Goal: Information Seeking & Learning: Learn about a topic

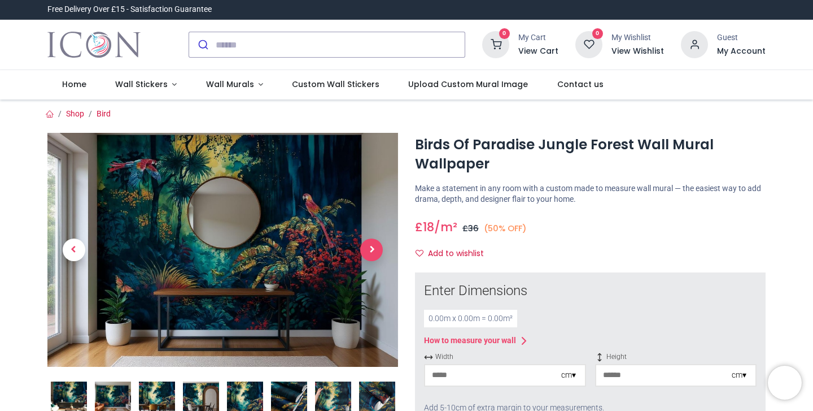
click at [373, 247] on span "Next" at bounding box center [371, 249] width 23 height 23
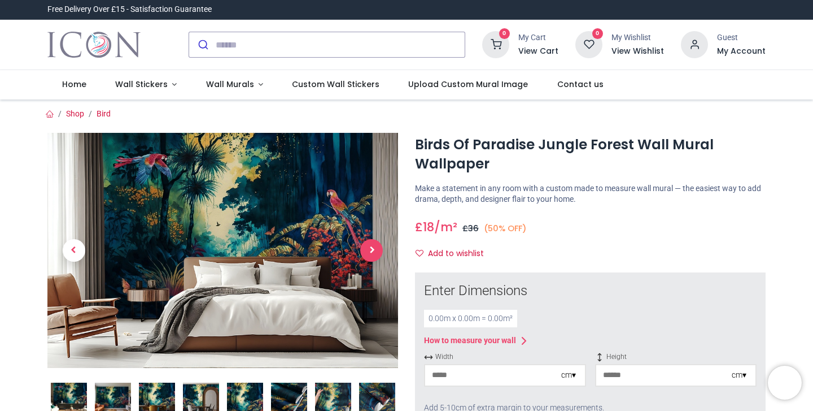
click at [373, 247] on span "Next" at bounding box center [371, 250] width 23 height 23
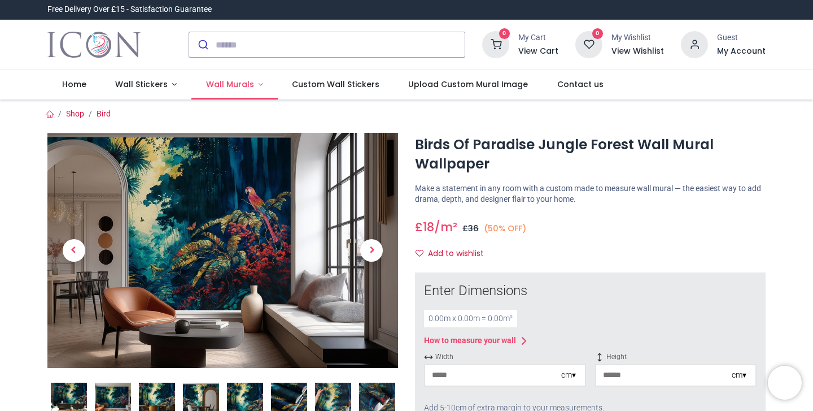
click at [219, 80] on span "Wall Murals" at bounding box center [230, 84] width 48 height 11
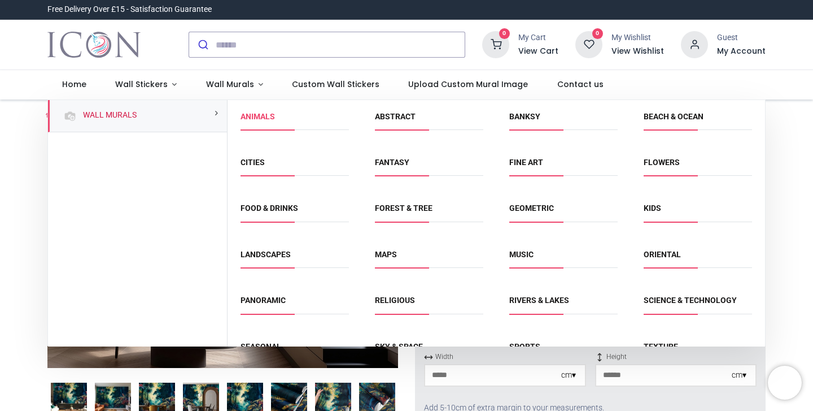
click at [265, 115] on link "Animals" at bounding box center [258, 116] width 34 height 9
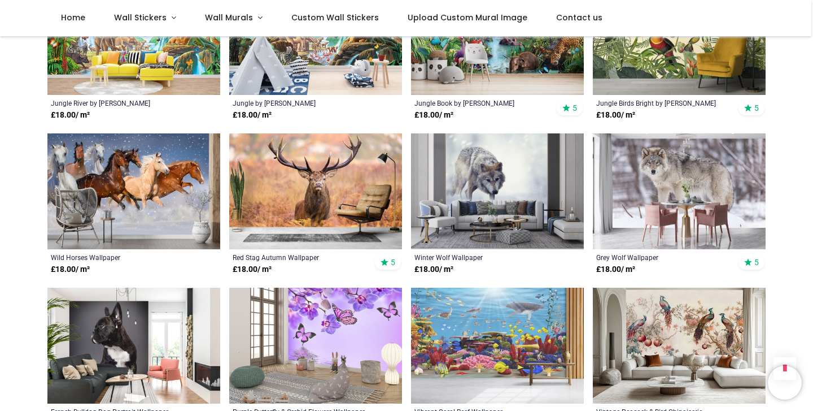
scroll to position [958, 0]
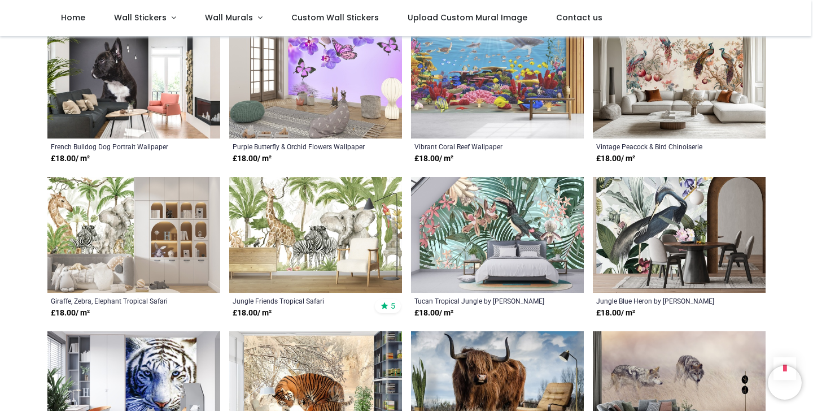
scroll to position [1227, 0]
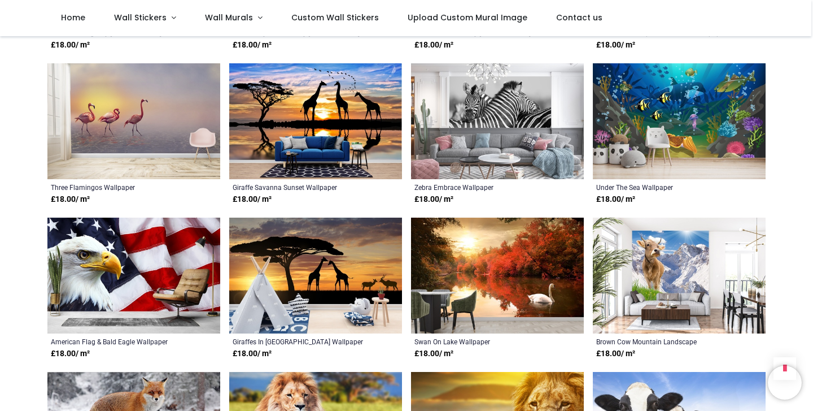
scroll to position [2725, 0]
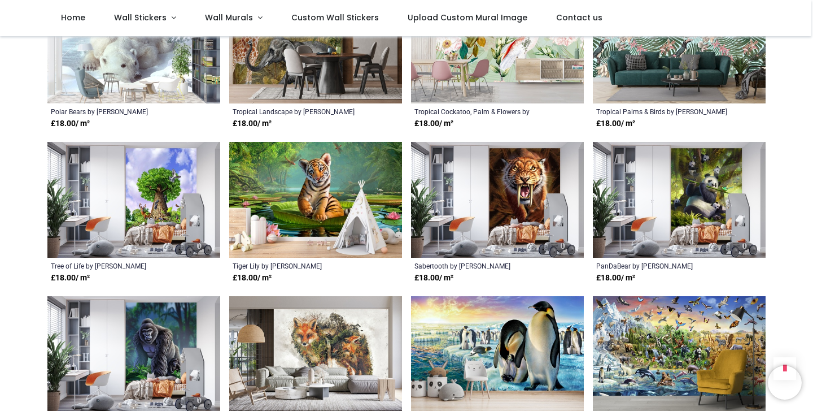
scroll to position [4188, 0]
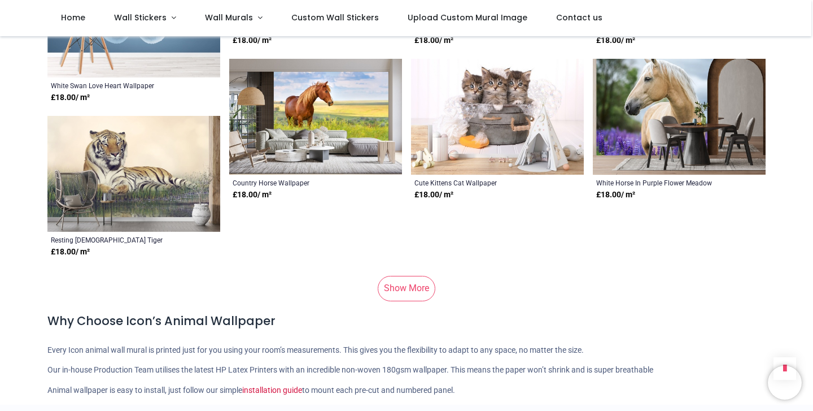
scroll to position [5506, 0]
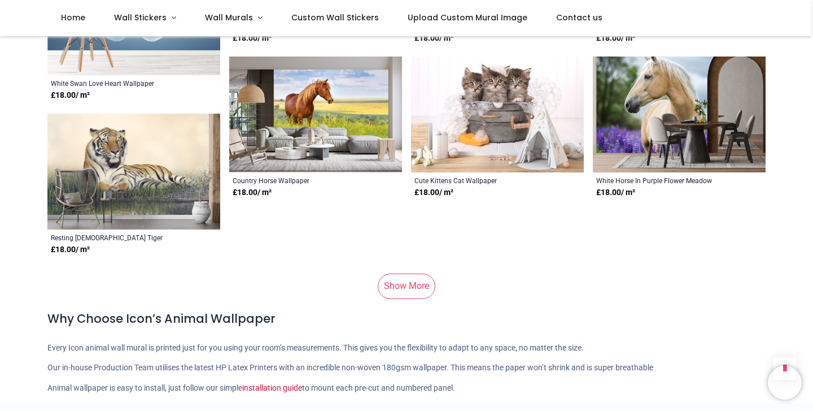
click at [406, 273] on link "Show More" at bounding box center [407, 285] width 58 height 25
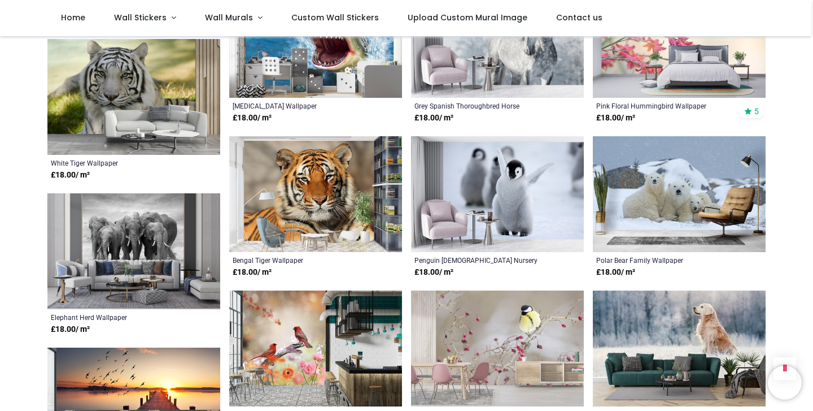
scroll to position [5770, 0]
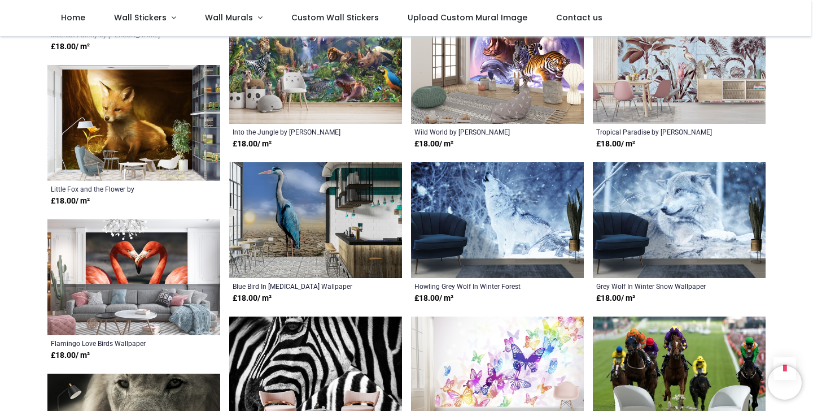
scroll to position [7254, 0]
